Goal: Transaction & Acquisition: Download file/media

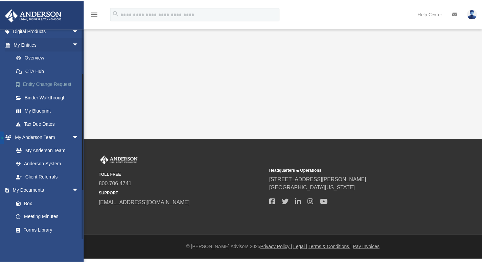
scroll to position [85, 0]
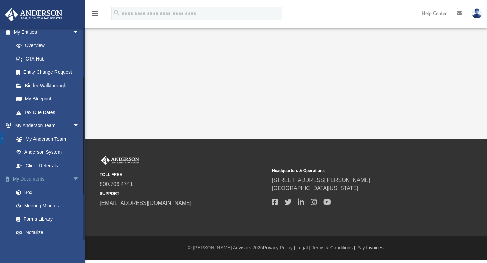
click at [73, 178] on span "arrow_drop_down" at bounding box center [80, 179] width 14 height 14
click at [73, 179] on span "arrow_drop_up" at bounding box center [80, 179] width 14 height 14
click at [25, 191] on link "Box" at bounding box center [49, 193] width 80 height 14
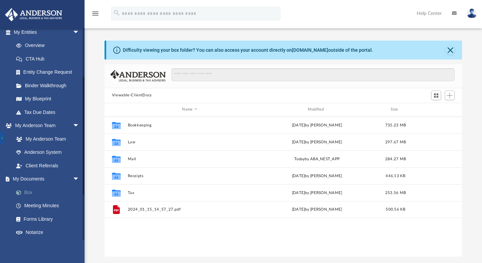
scroll to position [148, 352]
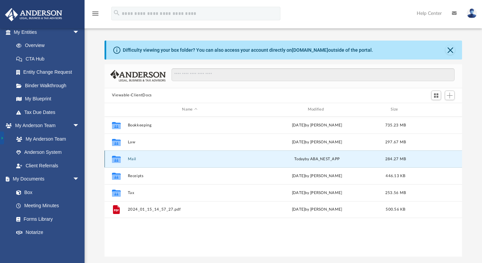
click at [133, 158] on button "Mail" at bounding box center [189, 159] width 124 height 4
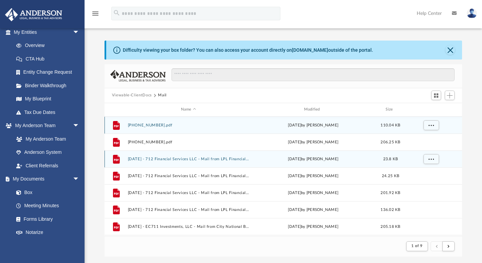
scroll to position [5, 5]
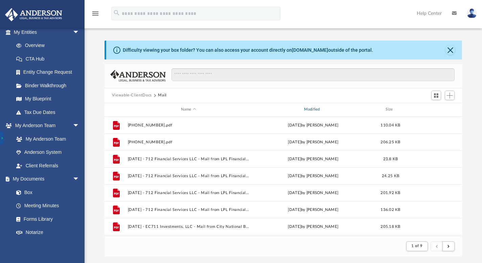
click at [314, 107] on div "Modified" at bounding box center [313, 110] width 122 height 6
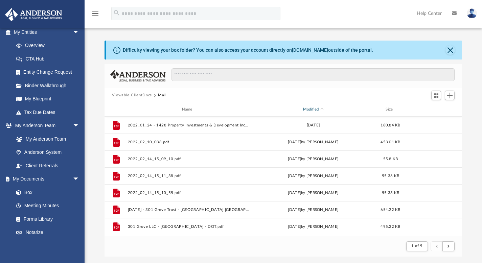
click at [314, 107] on div "Modified" at bounding box center [313, 110] width 122 height 6
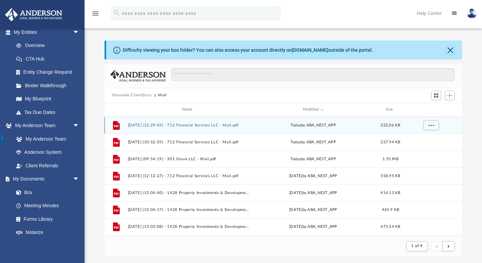
click at [313, 119] on div "File [DATE] (12:29:03) - 712 Financial Services LLC - Mail.pdf [DATE] by ABA_NE…" at bounding box center [283, 125] width 358 height 17
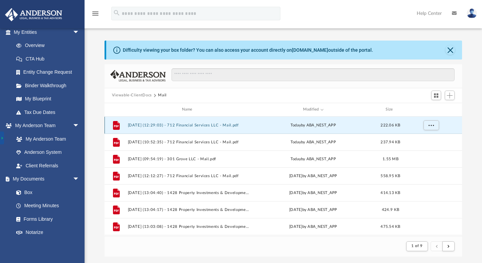
click at [229, 124] on button "[DATE] (12:29:03) - 712 Financial Services LLC - Mail.pdf" at bounding box center [188, 125] width 122 height 4
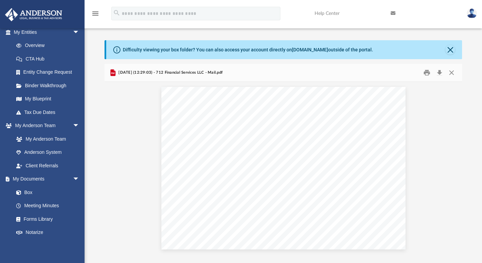
scroll to position [0, 0]
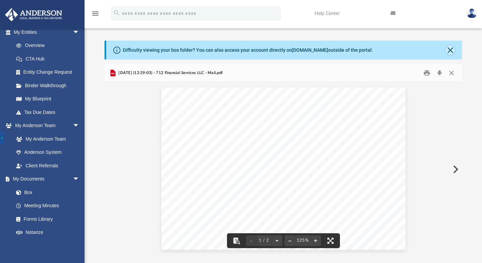
click at [452, 50] on button "Close" at bounding box center [449, 49] width 9 height 9
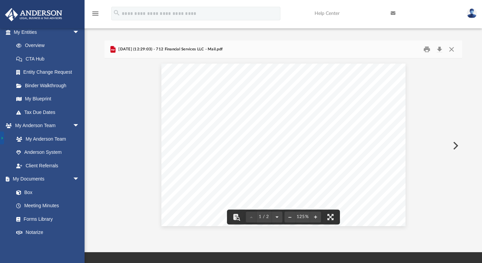
click at [454, 144] on button "Preview" at bounding box center [454, 145] width 15 height 19
click at [456, 147] on button "Preview" at bounding box center [454, 145] width 15 height 19
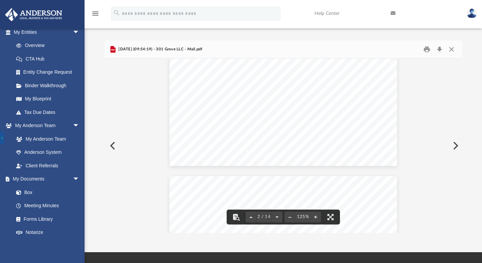
scroll to position [326, 0]
click at [440, 51] on button "Download" at bounding box center [439, 49] width 12 height 10
click at [452, 50] on button "Close" at bounding box center [451, 49] width 12 height 10
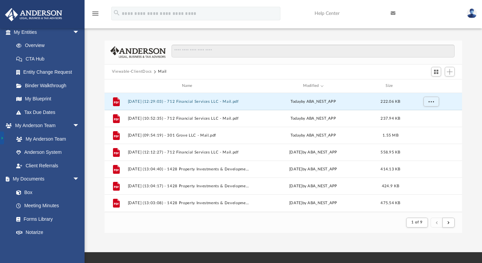
click at [140, 71] on button "Viewable-ClientDocs" at bounding box center [132, 72] width 40 height 6
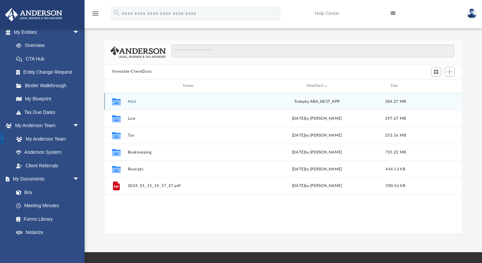
scroll to position [148, 352]
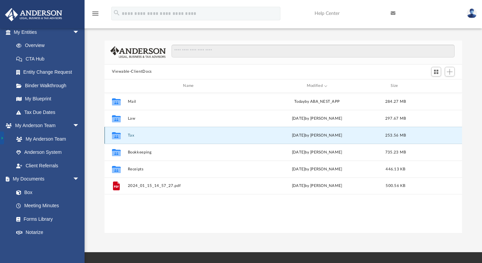
click at [130, 134] on button "Tax" at bounding box center [189, 135] width 124 height 4
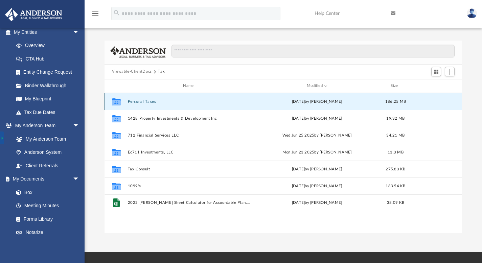
click at [149, 100] on button "Personal Taxes" at bounding box center [189, 101] width 124 height 4
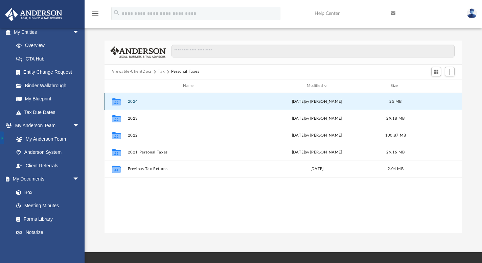
click at [149, 100] on button "2024" at bounding box center [189, 101] width 124 height 4
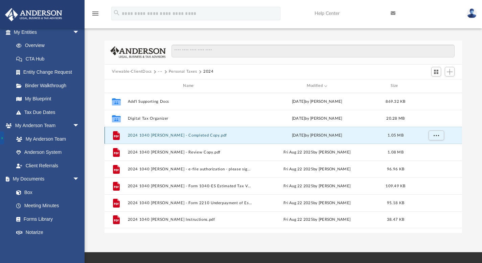
click at [168, 135] on button "2024 1040 [PERSON_NAME] - Completed Copy.pdf" at bounding box center [189, 135] width 124 height 4
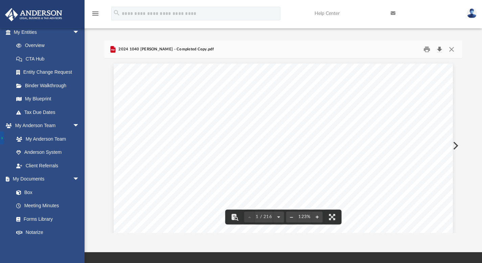
click at [438, 49] on button "Download" at bounding box center [439, 49] width 12 height 10
